Goal: Task Accomplishment & Management: Manage account settings

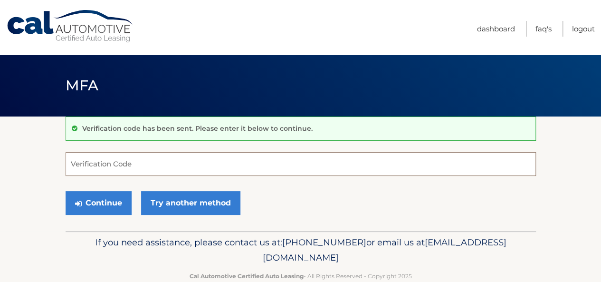
click at [244, 156] on input "Verification Code" at bounding box center [301, 164] width 470 height 24
type input "495018"
click at [66, 191] on button "Continue" at bounding box center [99, 203] width 66 height 24
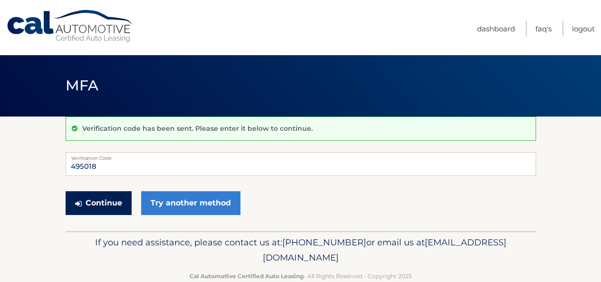
click at [100, 211] on button "Continue" at bounding box center [99, 203] width 66 height 24
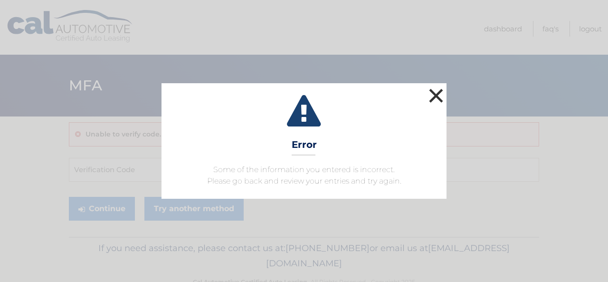
click at [440, 102] on button "×" at bounding box center [436, 95] width 19 height 19
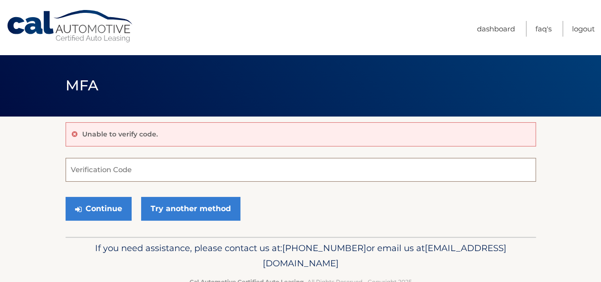
click at [164, 167] on input "Verification Code" at bounding box center [301, 170] width 470 height 24
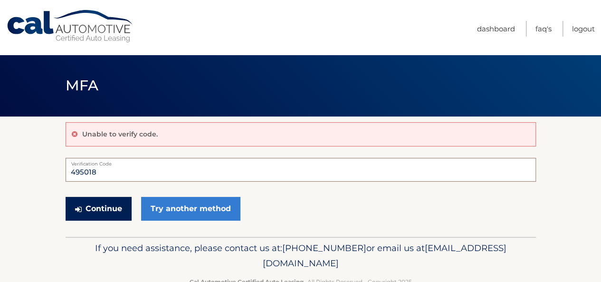
type input "495018"
click at [89, 217] on button "Continue" at bounding box center [99, 209] width 66 height 24
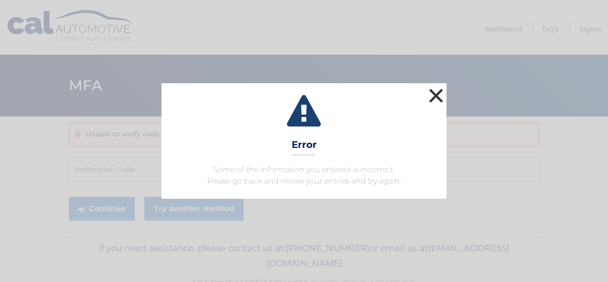
click at [438, 97] on button "×" at bounding box center [436, 95] width 19 height 19
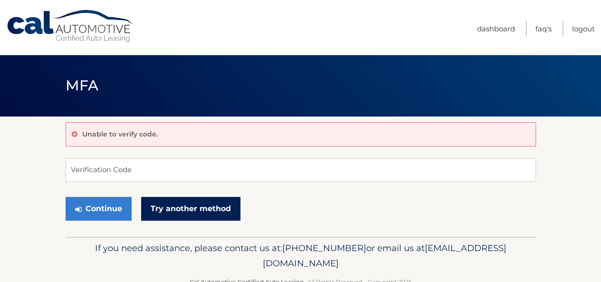
click at [200, 203] on link "Try another method" at bounding box center [190, 209] width 99 height 24
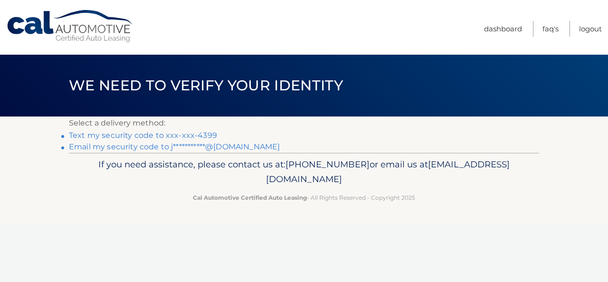
click at [156, 132] on link "Text my security code to xxx-xxx-4399" at bounding box center [143, 135] width 148 height 9
